Goal: Task Accomplishment & Management: Manage account settings

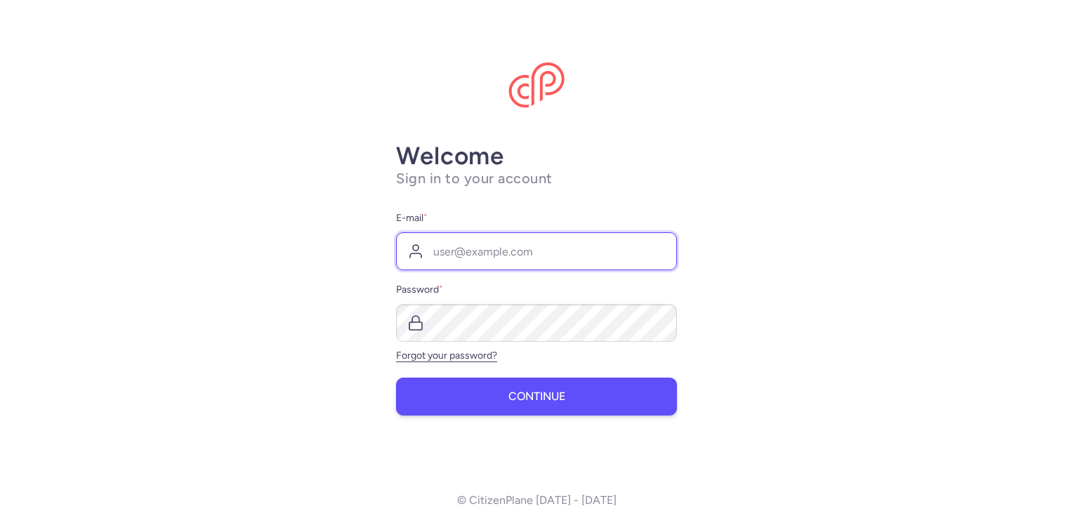
type input "[EMAIL_ADDRESS][DOMAIN_NAME]"
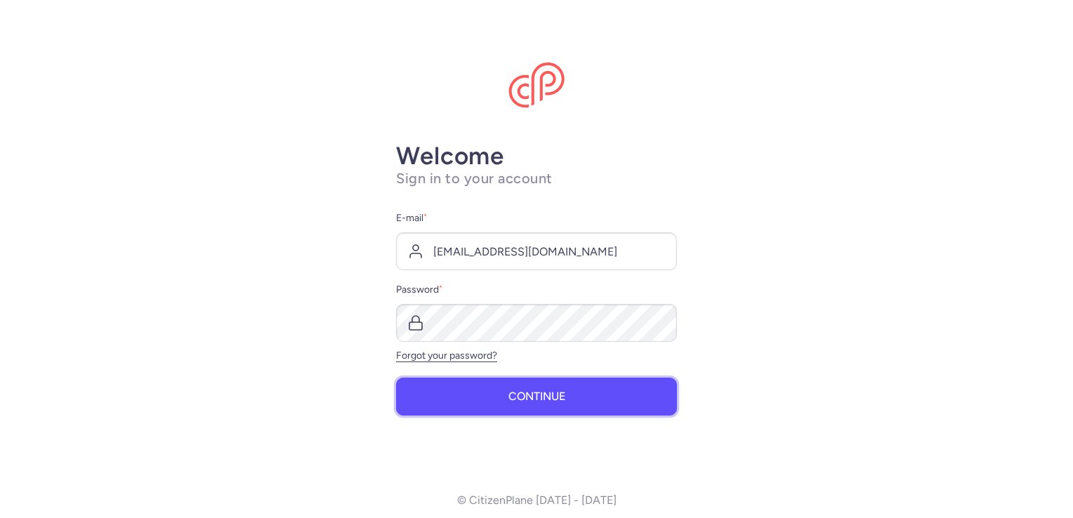
click at [488, 395] on button "Continue" at bounding box center [536, 397] width 281 height 38
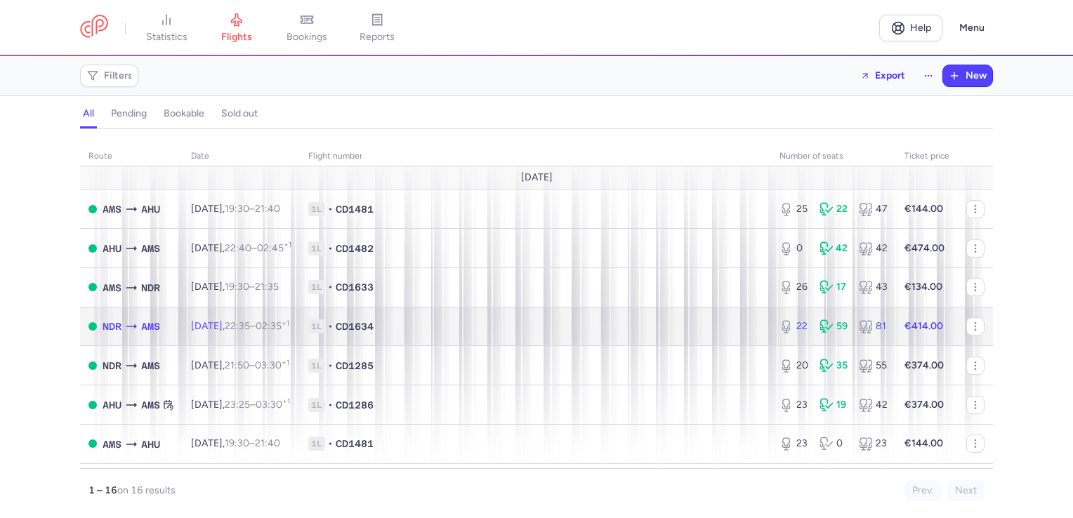
click at [220, 336] on td "[DATE] 22:35 – 02:35 +1" at bounding box center [241, 326] width 117 height 39
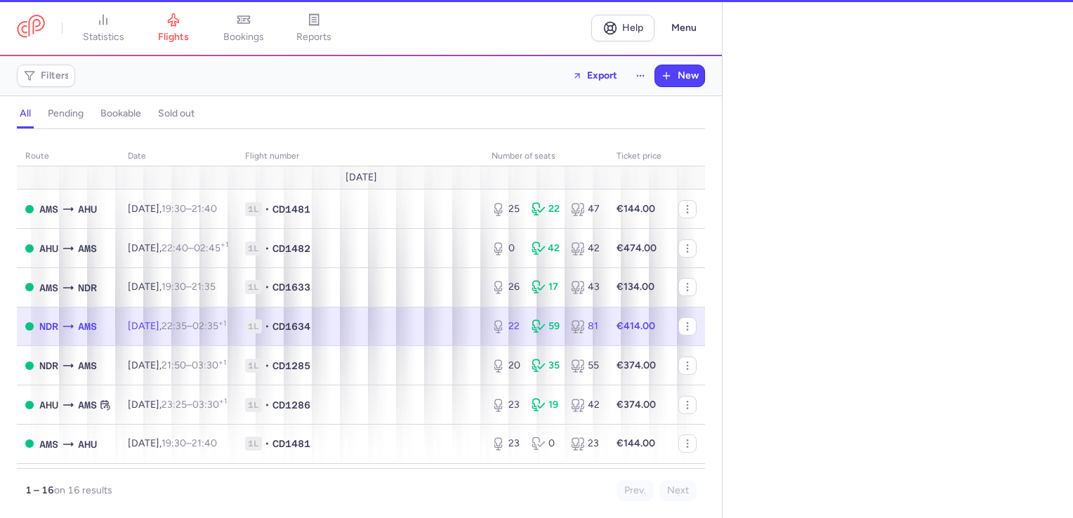
select select "hours"
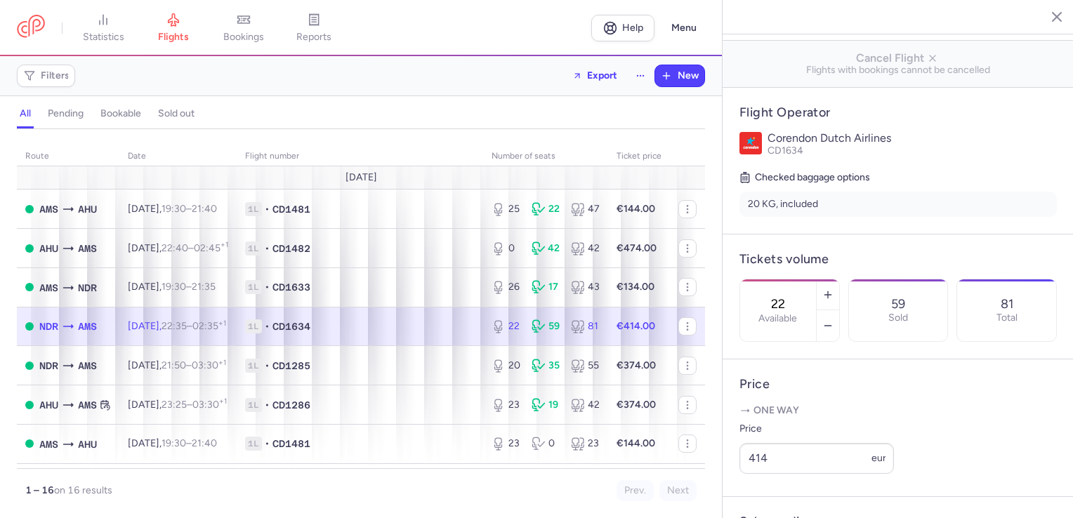
scroll to position [421, 0]
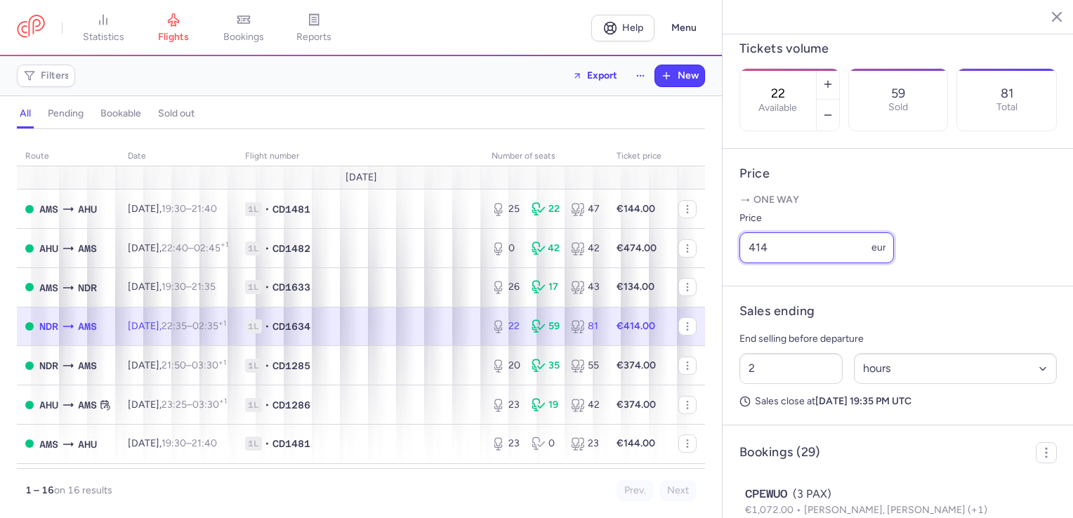
drag, startPoint x: 805, startPoint y: 293, endPoint x: 702, endPoint y: 292, distance: 103.2
click at [702, 293] on div "statistics flights bookings reports Help Menu Filters Export New all pending bo…" at bounding box center [536, 259] width 1073 height 518
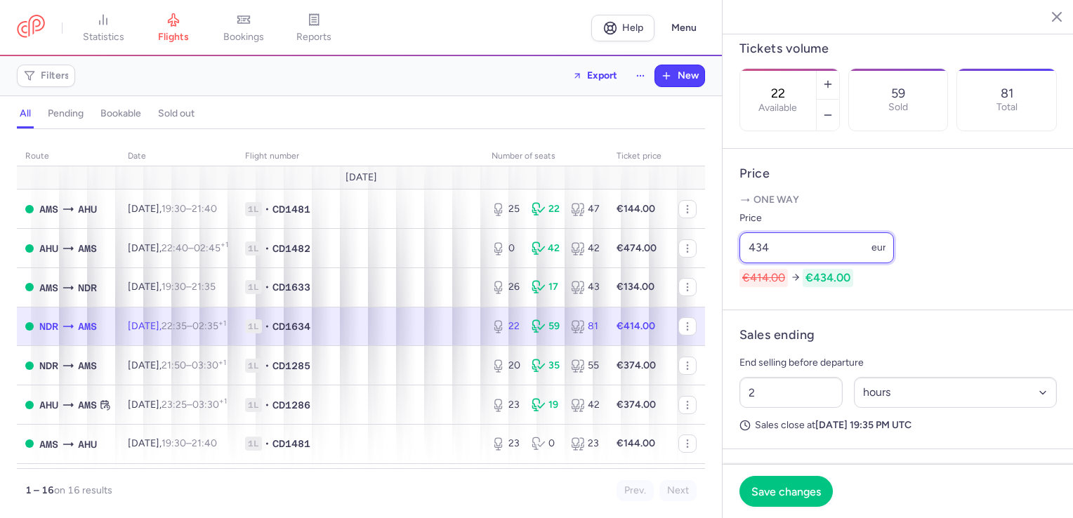
click at [800, 263] on input "434" at bounding box center [816, 247] width 154 height 31
type input "439"
click at [755, 498] on button "Save changes" at bounding box center [785, 490] width 93 height 31
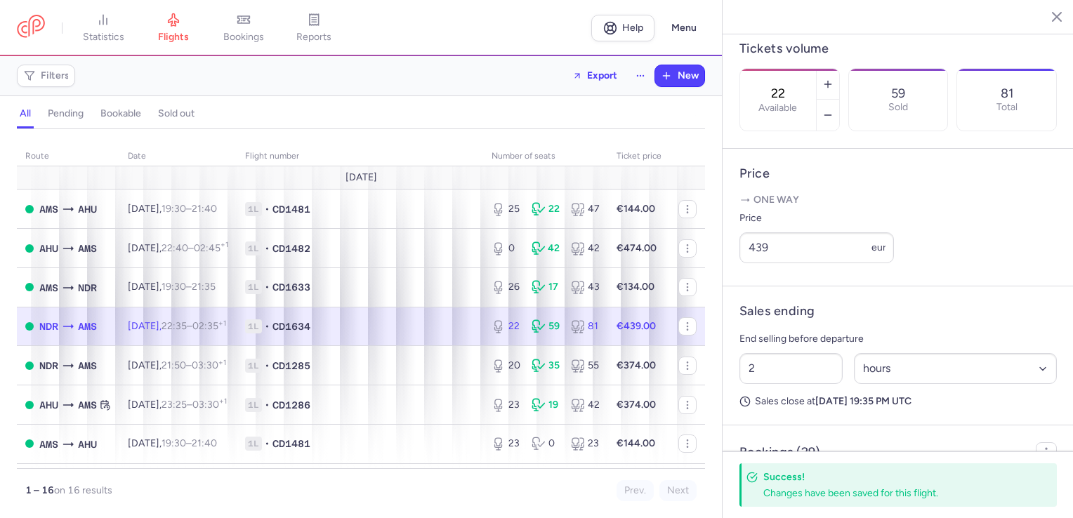
click at [558, 333] on div "22 59 81" at bounding box center [545, 326] width 119 height 25
click at [260, 38] on span "bookings" at bounding box center [243, 37] width 41 height 13
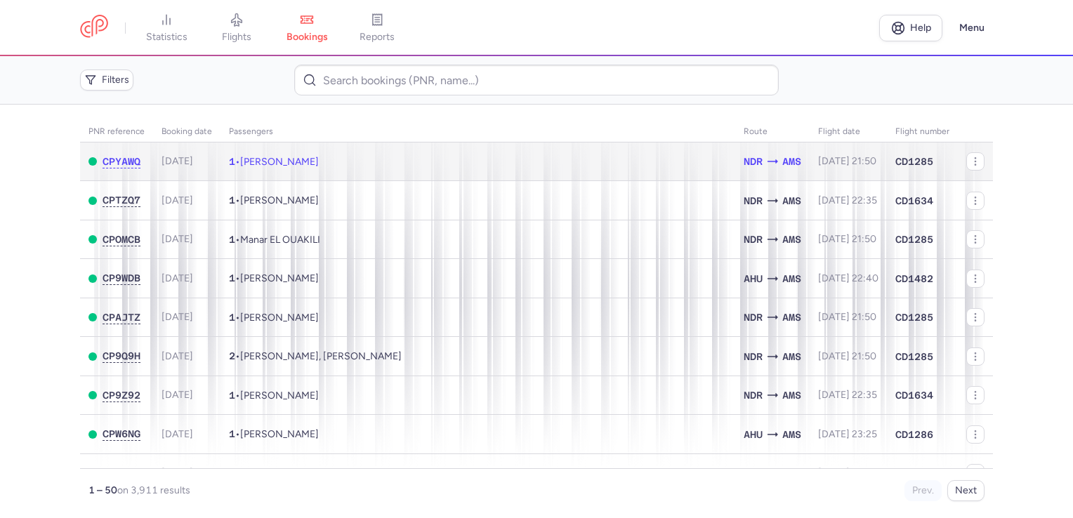
click at [782, 166] on span "AMS" at bounding box center [791, 161] width 19 height 15
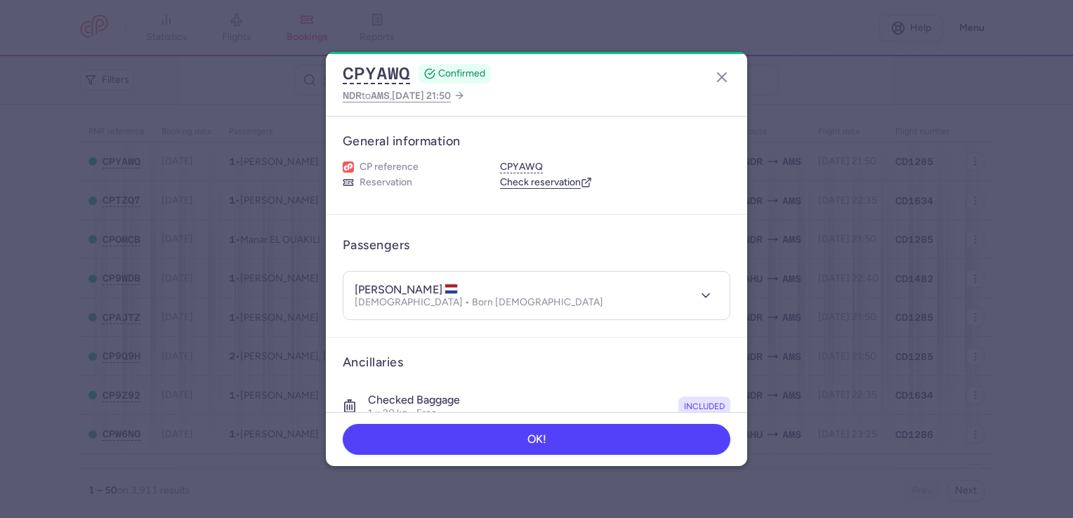
scroll to position [223, 0]
